Goal: Information Seeking & Learning: Learn about a topic

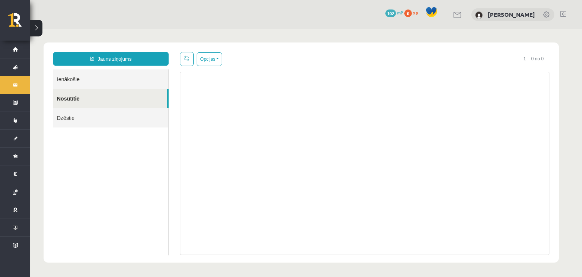
click at [69, 79] on link "Ienākošie" at bounding box center [110, 78] width 115 height 19
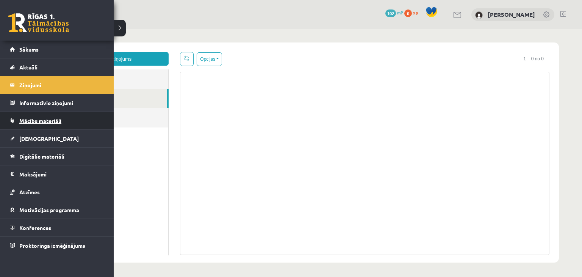
click at [49, 123] on link "Mācību materiāli" at bounding box center [57, 120] width 94 height 17
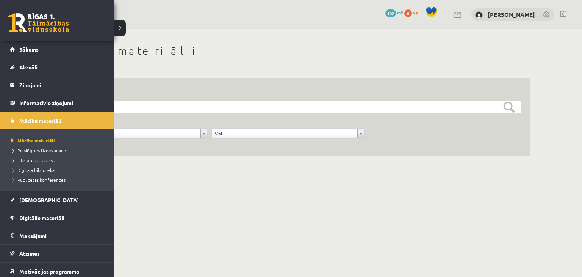
click at [33, 151] on span "Pieslēgties Uzdevumiem" at bounding box center [38, 150] width 58 height 6
click at [32, 193] on link "[DEMOGRAPHIC_DATA]" at bounding box center [57, 199] width 94 height 17
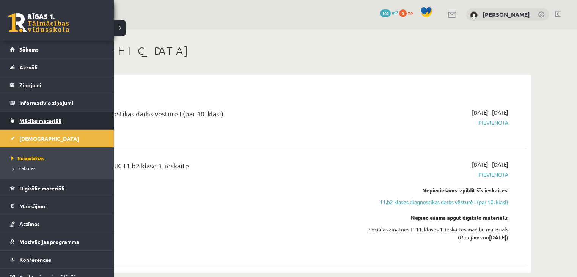
click at [48, 117] on span "Mācību materiāli" at bounding box center [40, 120] width 42 height 7
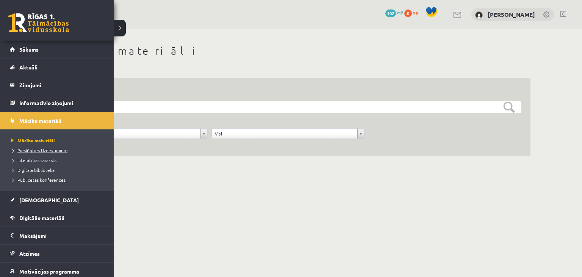
click at [34, 150] on span "Pieslēgties Uzdevumiem" at bounding box center [38, 150] width 58 height 6
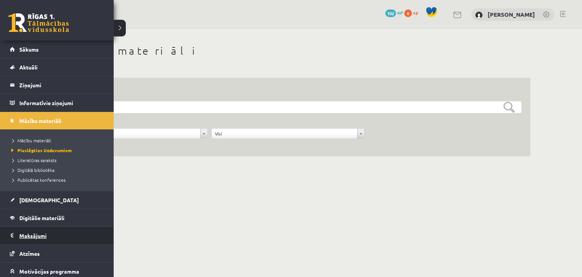
click at [37, 233] on legend "Maksājumi 0" at bounding box center [61, 235] width 85 height 17
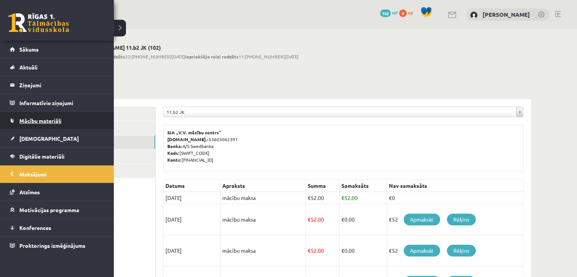
click at [38, 122] on span "Mācību materiāli" at bounding box center [40, 120] width 42 height 7
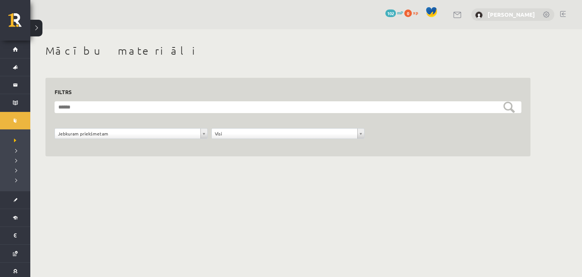
click at [488, 12] on link "[PERSON_NAME]" at bounding box center [511, 15] width 47 height 8
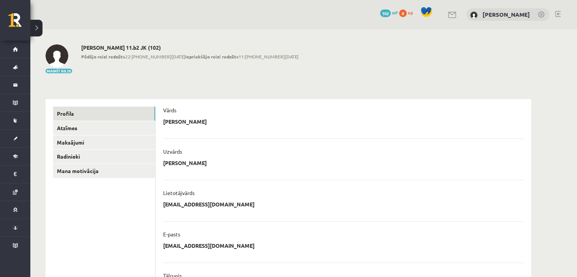
scroll to position [76, 0]
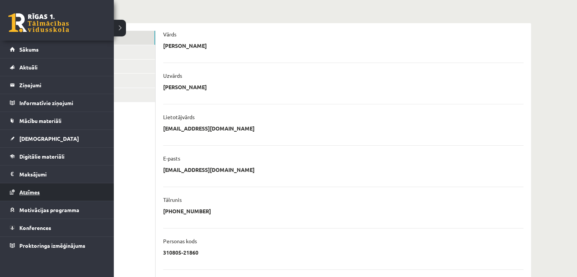
click at [31, 190] on span "Atzīmes" at bounding box center [29, 191] width 20 height 7
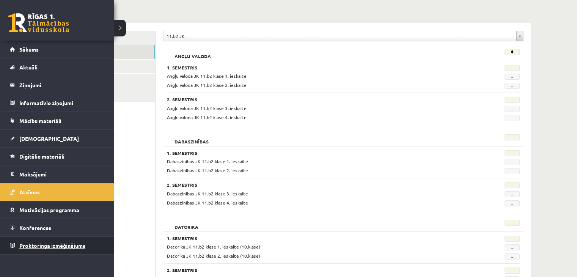
click at [25, 248] on link "Proktoringa izmēģinājums" at bounding box center [57, 245] width 94 height 17
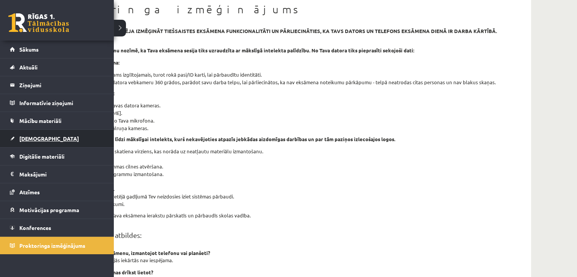
click at [35, 143] on link "[DEMOGRAPHIC_DATA]" at bounding box center [57, 138] width 94 height 17
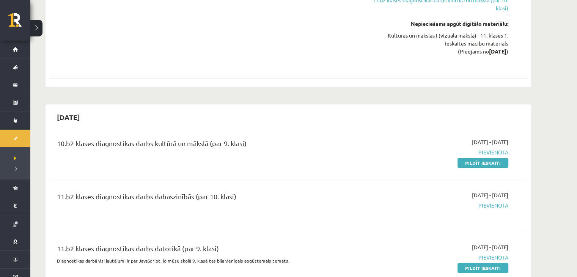
scroll to position [531, 0]
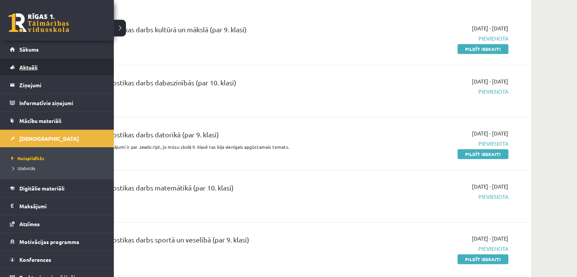
click at [31, 66] on span "Aktuāli" at bounding box center [28, 67] width 18 height 7
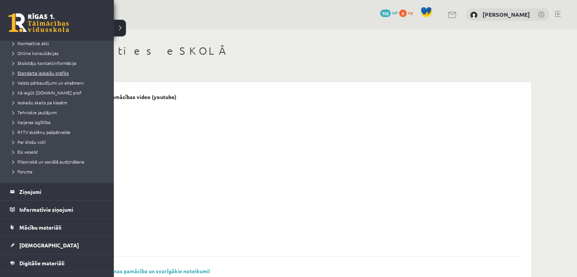
scroll to position [76, 0]
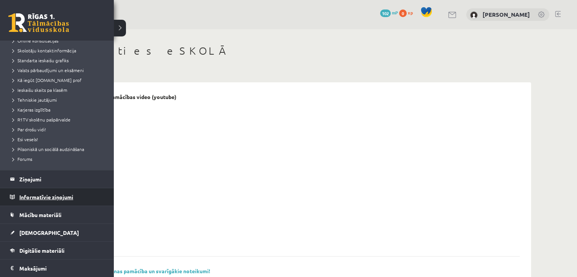
click at [36, 195] on legend "Informatīvie ziņojumi 0" at bounding box center [61, 196] width 85 height 17
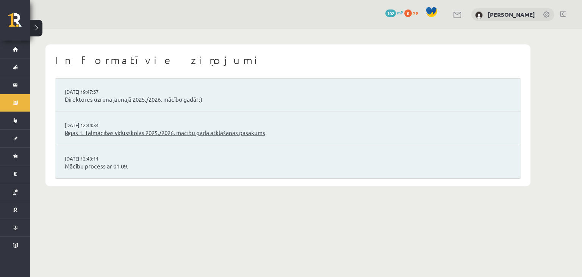
click at [119, 132] on link "Rīgas 1. Tālmācības vidusskolas 2025./2026. mācību gada atklāšanas pasākums" at bounding box center [288, 132] width 447 height 9
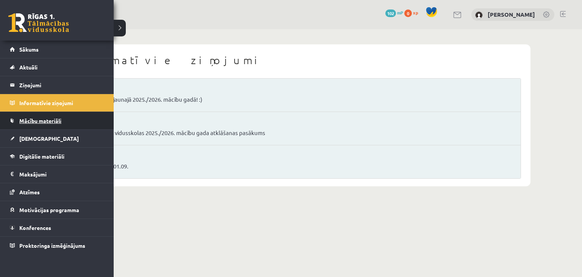
click at [28, 120] on span "Mācību materiāli" at bounding box center [40, 120] width 42 height 7
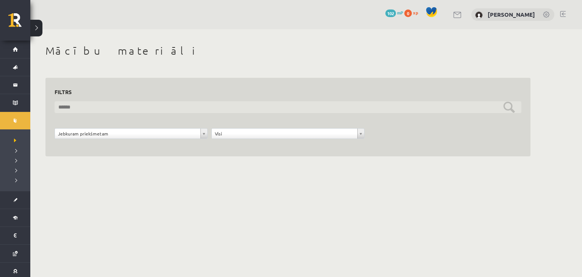
click at [107, 106] on input "text" at bounding box center [288, 107] width 467 height 12
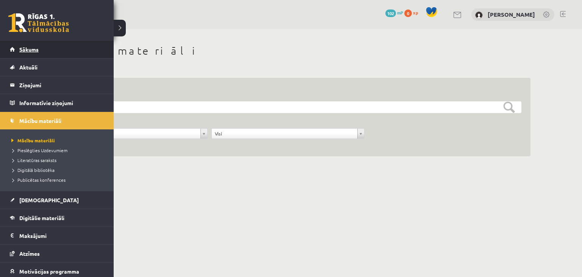
click at [44, 50] on link "Sākums" at bounding box center [57, 49] width 94 height 17
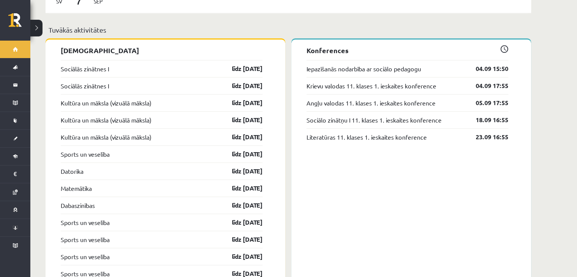
scroll to position [569, 0]
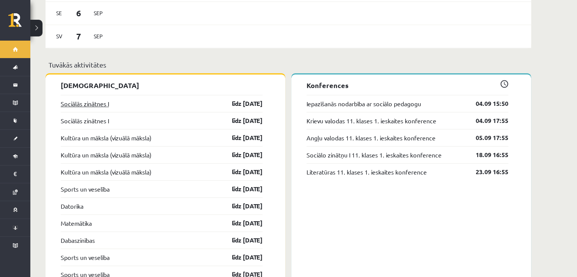
click at [93, 99] on link "Sociālās zinātnes I" at bounding box center [85, 103] width 48 height 9
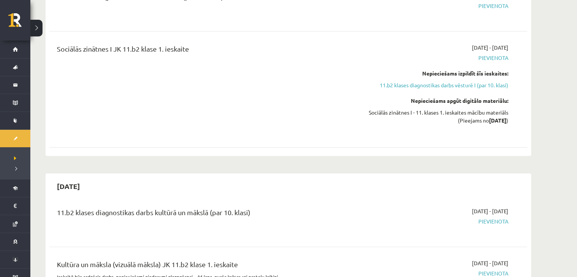
scroll to position [38, 0]
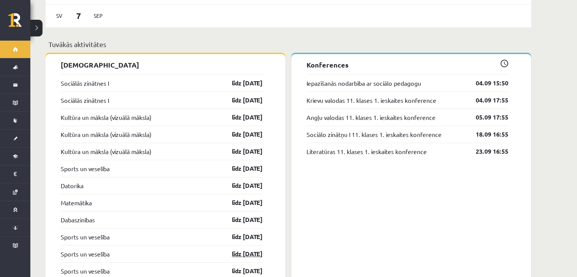
scroll to position [546, 0]
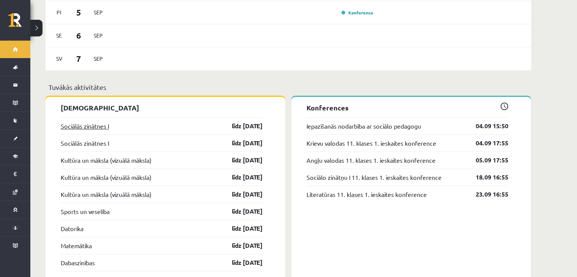
click at [76, 122] on link "Sociālās zinātnes I" at bounding box center [85, 125] width 48 height 9
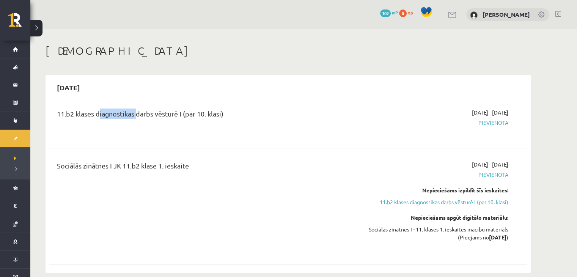
drag, startPoint x: 97, startPoint y: 112, endPoint x: 135, endPoint y: 110, distance: 38.0
click at [135, 110] on div "11.b2 klases diagnostikas darbs vēsturē I (par 10. klasi)" at bounding box center [205, 115] width 297 height 14
click at [135, 134] on div "11.b2 klases diagnostikas darbs vēsturē I (par 10. klasi)" at bounding box center [205, 121] width 308 height 27
drag, startPoint x: 56, startPoint y: 161, endPoint x: 75, endPoint y: 157, distance: 19.3
click at [75, 157] on div "Sociālās zinātnes I JK 11.b2 klase 1. ieskaite [DATE] - [DATE] [GEOGRAPHIC_DATA…" at bounding box center [288, 206] width 478 height 107
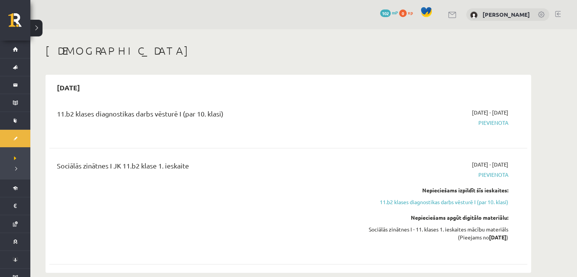
click at [492, 122] on span "Pievienota" at bounding box center [436, 123] width 143 height 8
click at [472, 113] on span "[DATE] - [DATE]" at bounding box center [490, 112] width 36 height 8
drag, startPoint x: 97, startPoint y: 114, endPoint x: 230, endPoint y: 113, distance: 133.4
click at [230, 113] on div "11.b2 klases diagnostikas darbs vēsturē I (par 10. klasi)" at bounding box center [205, 115] width 297 height 14
copy div "diagnostikas darbs vēsturē I (par 10. klasi)"
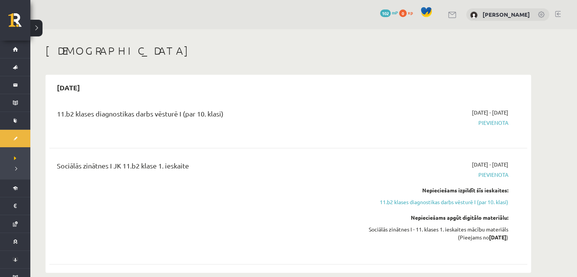
click at [145, 132] on div "11.b2 klases diagnostikas darbs vēsturē I (par 10. klasi)" at bounding box center [205, 121] width 308 height 27
drag, startPoint x: 95, startPoint y: 111, endPoint x: 226, endPoint y: 108, distance: 130.8
click at [226, 108] on div "11.b2 klases diagnostikas darbs vēsturē I (par 10. klasi)" at bounding box center [205, 115] width 297 height 14
copy div "diagnostikas darbs vēsturē I (par 10. klasi)"
click at [227, 129] on div "11.b2 klases diagnostikas darbs vēsturē I (par 10. klasi)" at bounding box center [205, 121] width 308 height 27
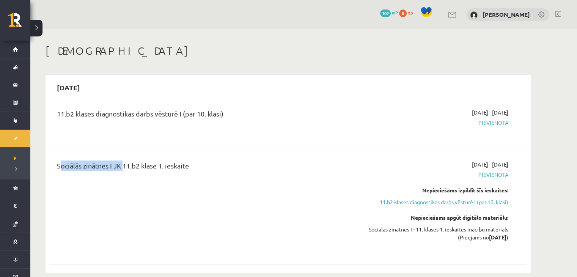
drag, startPoint x: 50, startPoint y: 166, endPoint x: 121, endPoint y: 163, distance: 70.2
click at [121, 163] on div "Sociālās zinātnes I JK 11.b2 klase 1. ieskaite [DATE] - [DATE] [GEOGRAPHIC_DATA…" at bounding box center [288, 206] width 478 height 107
copy div "Sociālās zinātnes I JK"
click at [409, 108] on div "[DATE] - [DATE] [GEOGRAPHIC_DATA]" at bounding box center [436, 121] width 154 height 27
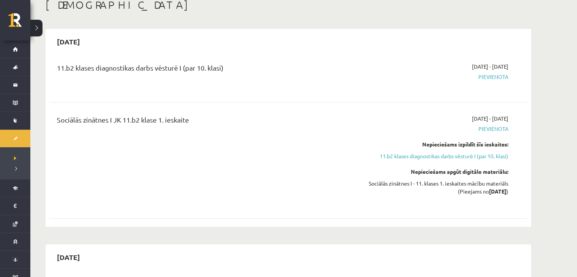
scroll to position [152, 0]
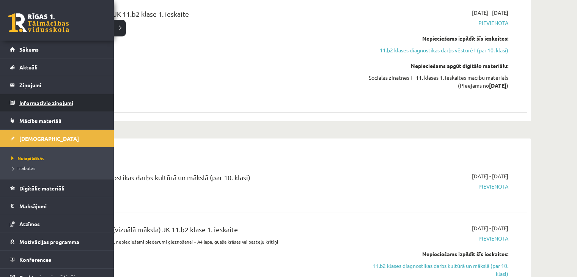
click at [31, 104] on legend "Informatīvie ziņojumi 0" at bounding box center [61, 102] width 85 height 17
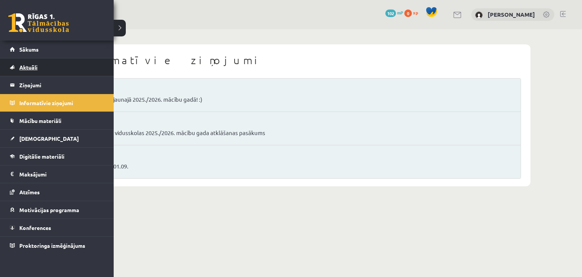
click at [20, 69] on span "Aktuāli" at bounding box center [28, 67] width 18 height 7
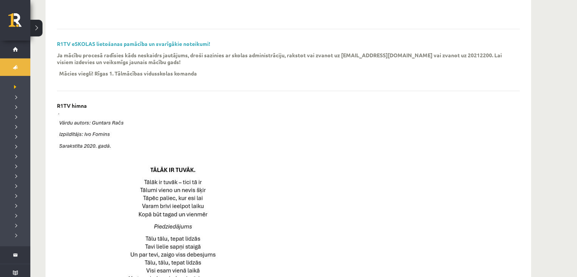
scroll to position [227, 0]
